Goal: Task Accomplishment & Management: Use online tool/utility

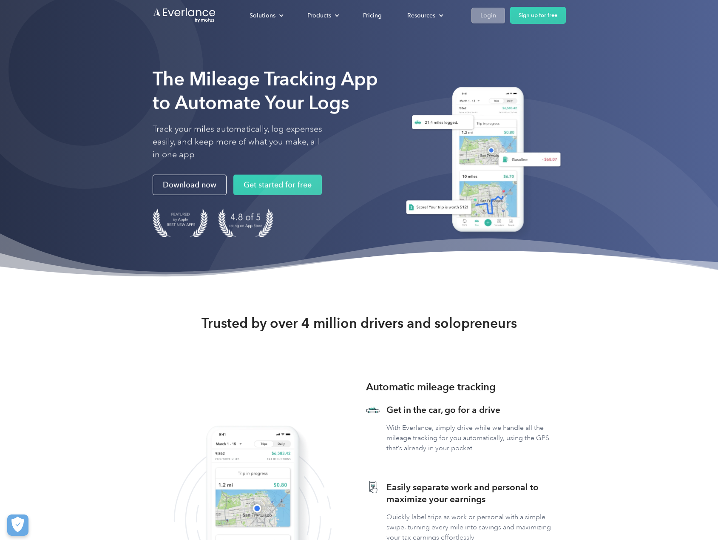
click at [484, 16] on div "Login" at bounding box center [488, 15] width 16 height 11
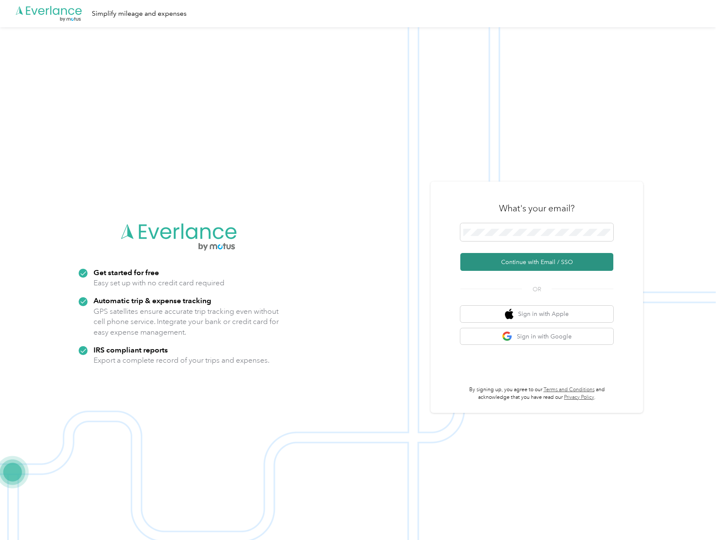
click at [499, 263] on button "Continue with Email / SSO" at bounding box center [536, 262] width 153 height 18
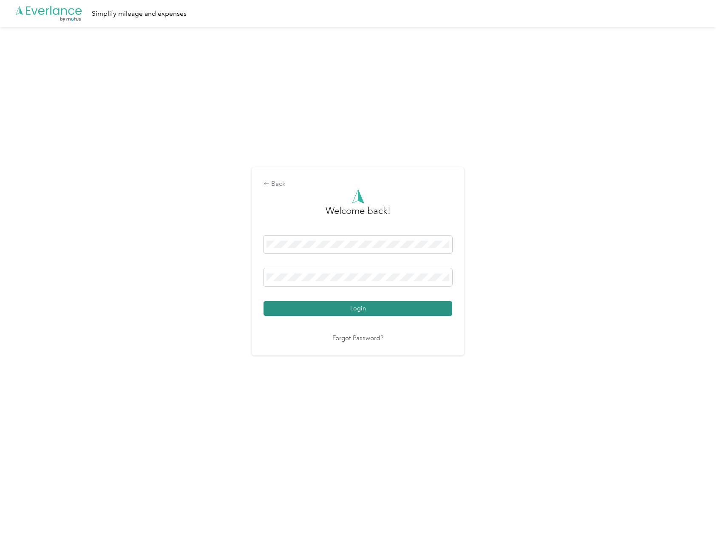
click at [316, 309] on button "Login" at bounding box center [357, 308] width 189 height 15
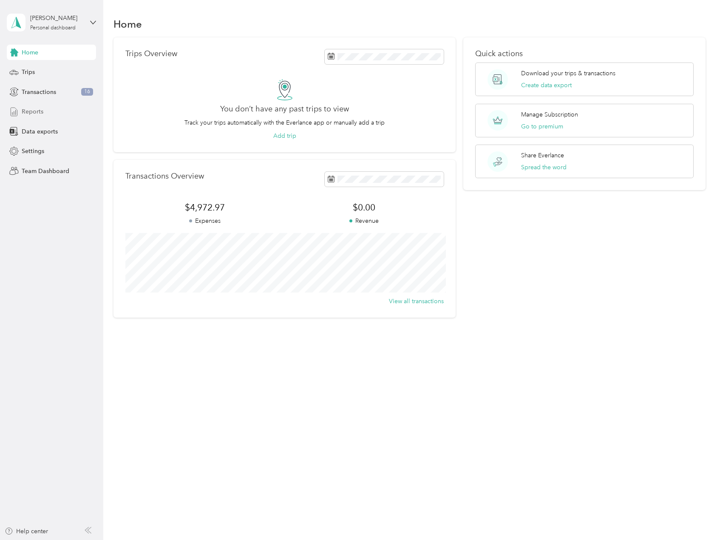
click at [33, 111] on span "Reports" at bounding box center [33, 111] width 22 height 9
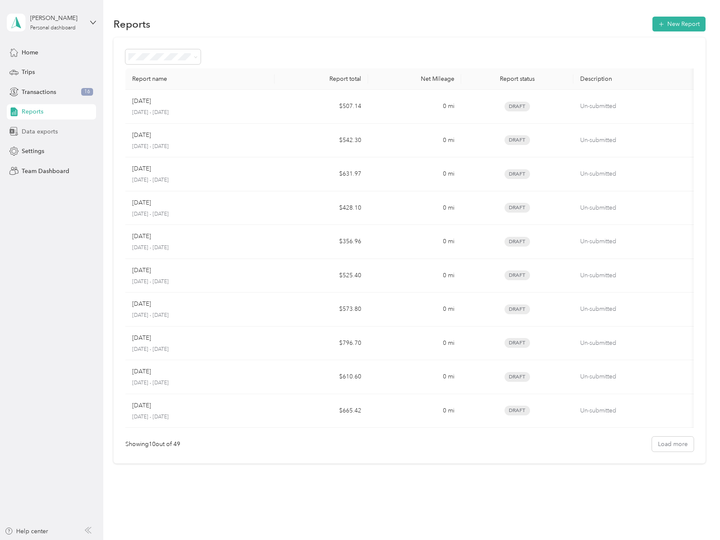
click at [46, 132] on span "Data exports" at bounding box center [40, 131] width 36 height 9
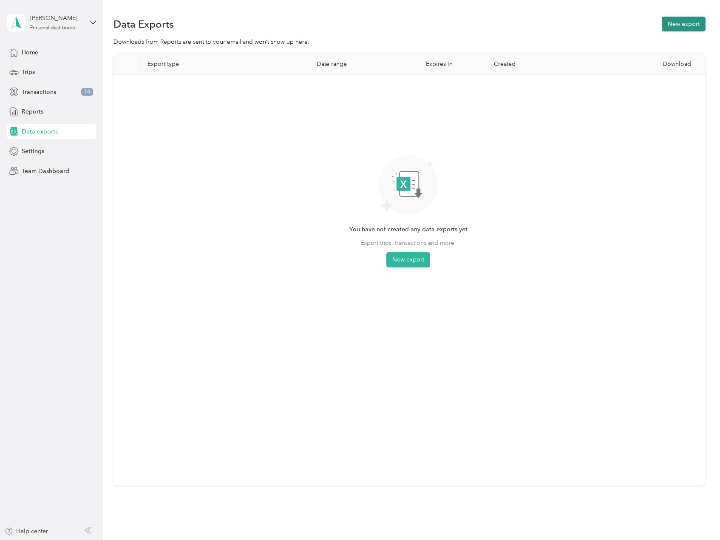
click at [686, 24] on button "New export" at bounding box center [684, 24] width 44 height 15
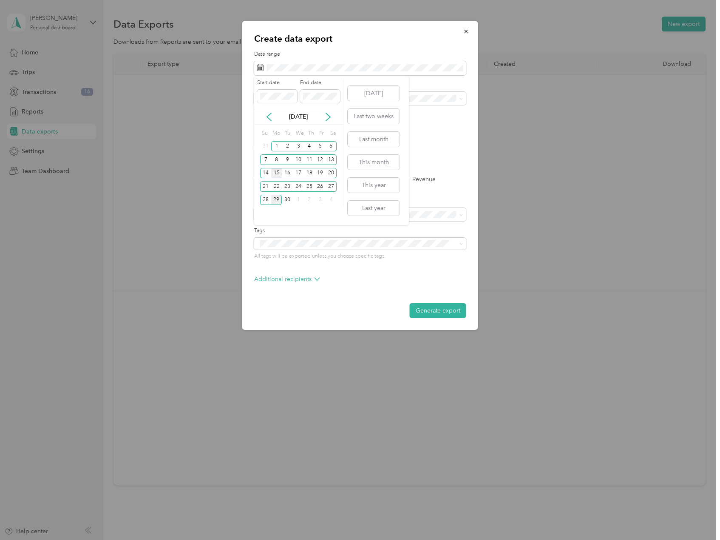
click at [277, 172] on div "15" at bounding box center [276, 173] width 11 height 11
click at [268, 200] on div "28" at bounding box center [265, 200] width 11 height 11
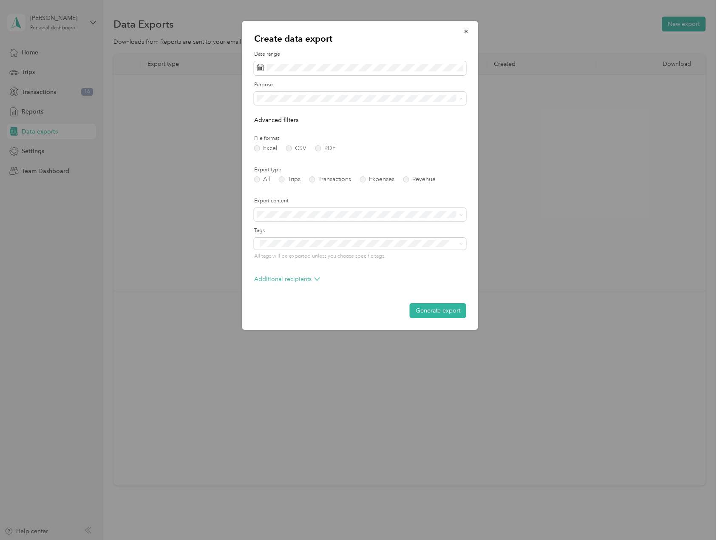
click at [272, 156] on div "FNF" at bounding box center [360, 157] width 200 height 9
click at [320, 149] on label "PDF" at bounding box center [325, 148] width 20 height 6
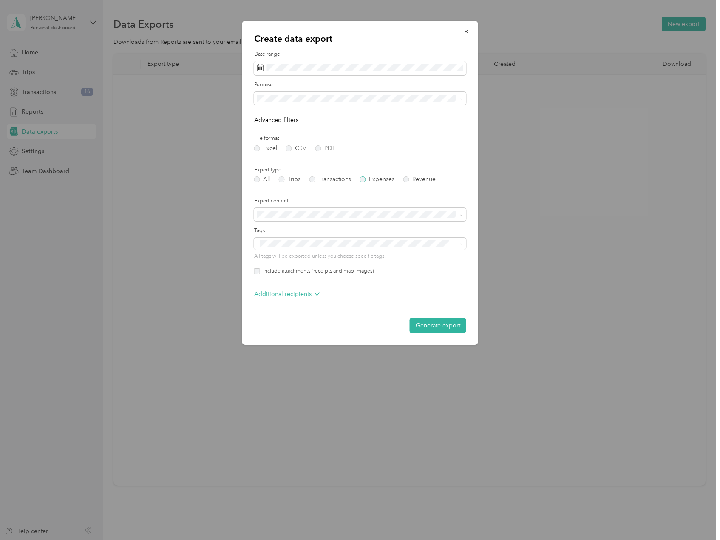
click at [363, 181] on label "Expenses" at bounding box center [377, 179] width 34 height 6
click at [437, 328] on button "Generate export" at bounding box center [438, 325] width 57 height 15
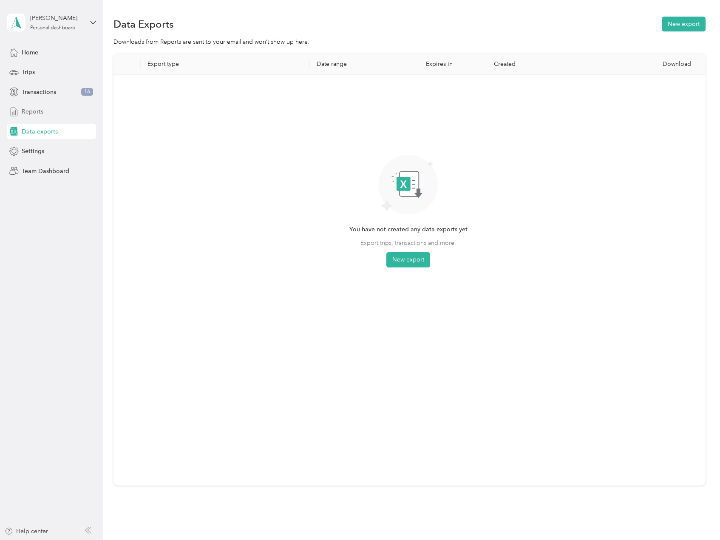
click at [42, 113] on span "Reports" at bounding box center [33, 111] width 22 height 9
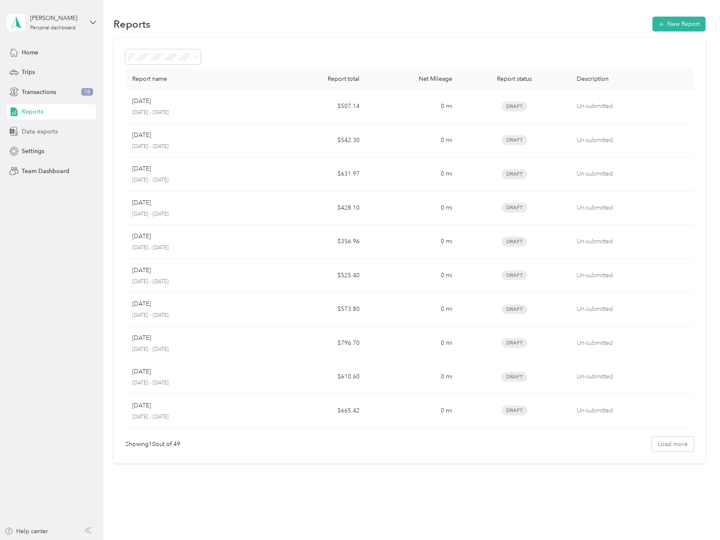
click at [44, 133] on span "Data exports" at bounding box center [40, 131] width 36 height 9
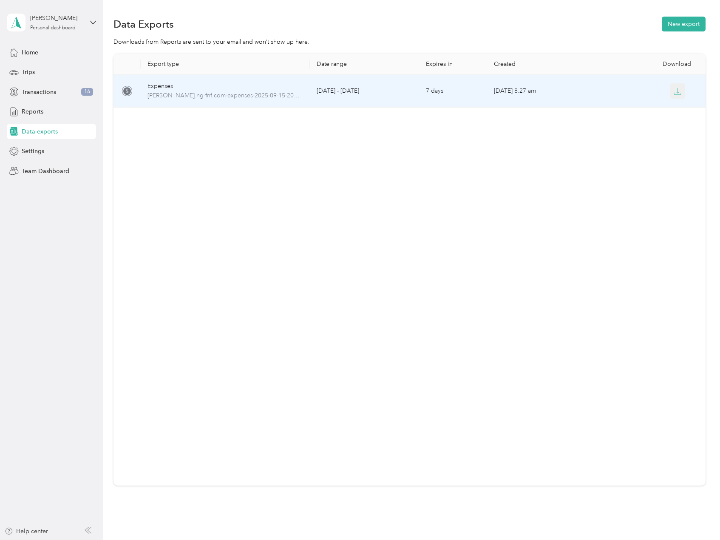
click at [675, 90] on icon "button" at bounding box center [678, 92] width 8 height 8
